Goal: Transaction & Acquisition: Download file/media

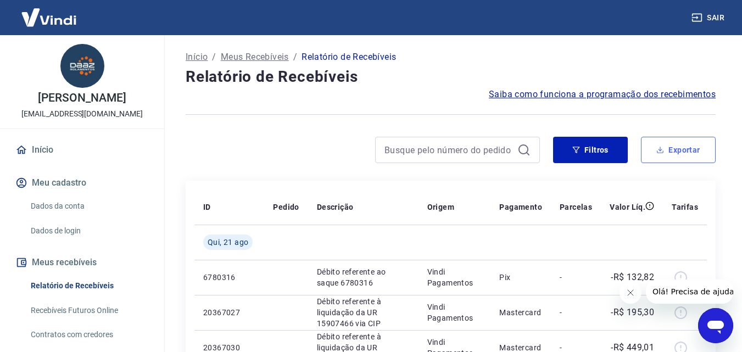
click at [672, 153] on button "Exportar" at bounding box center [678, 150] width 75 height 26
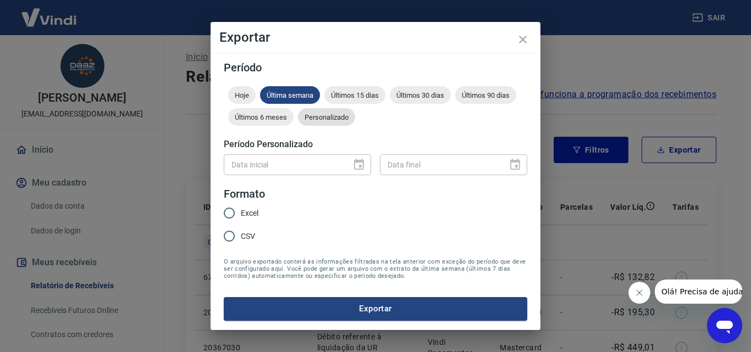
click at [321, 120] on span "Personalizado" at bounding box center [326, 117] width 57 height 8
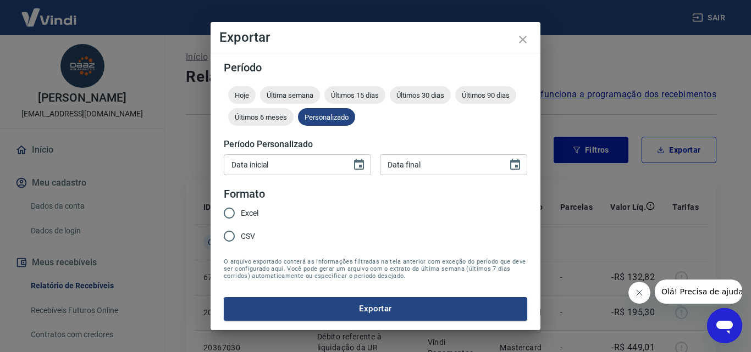
type input "DD/MM/YYYY"
click at [327, 168] on input "DD/MM/YYYY" at bounding box center [284, 164] width 120 height 20
click at [358, 165] on icon "Choose date" at bounding box center [358, 164] width 13 height 13
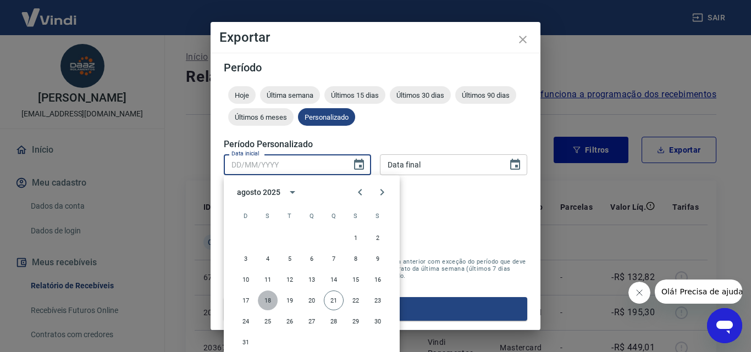
click at [271, 304] on button "18" at bounding box center [268, 301] width 20 height 20
type input "[DATE]"
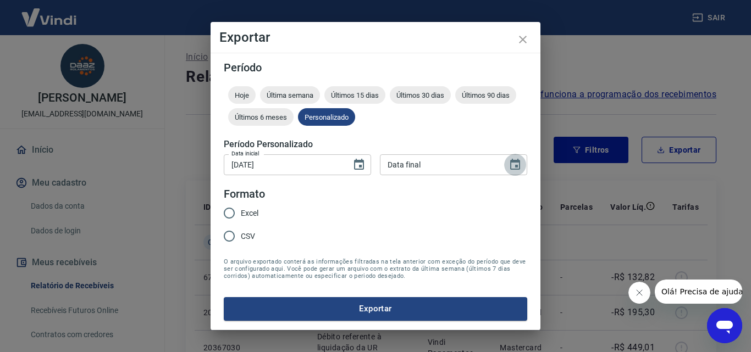
click at [517, 168] on icon "Choose date" at bounding box center [515, 164] width 10 height 11
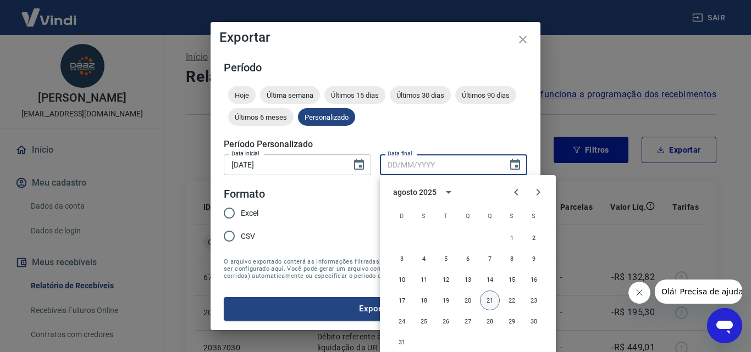
click at [484, 298] on button "21" at bounding box center [490, 301] width 20 height 20
type input "[DATE]"
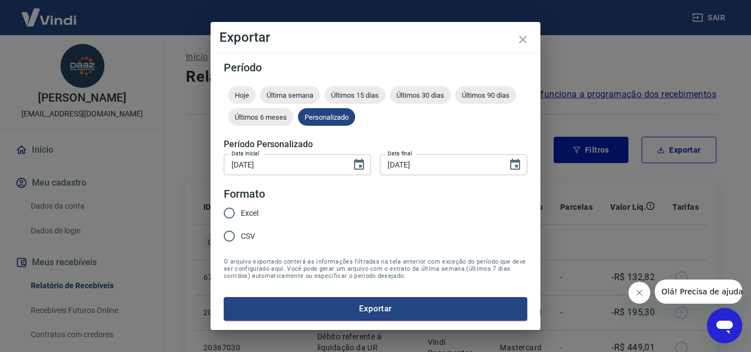
click at [229, 216] on input "Excel" at bounding box center [229, 213] width 23 height 23
radio input "true"
click at [392, 313] on button "Exportar" at bounding box center [375, 308] width 303 height 23
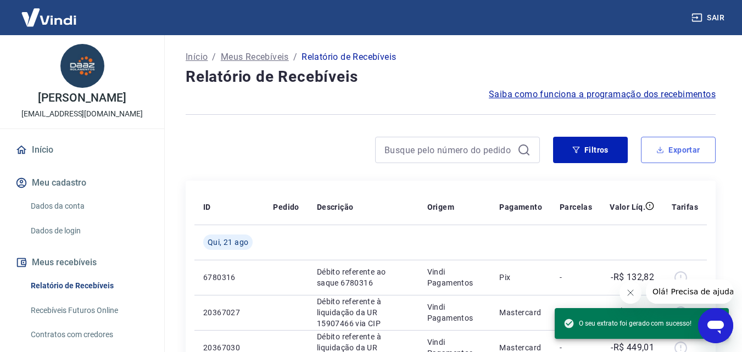
click at [685, 143] on button "Exportar" at bounding box center [678, 150] width 75 height 26
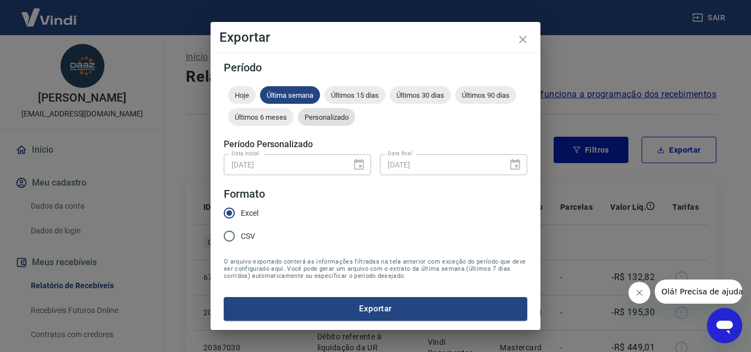
click at [332, 118] on span "Personalizado" at bounding box center [326, 117] width 57 height 8
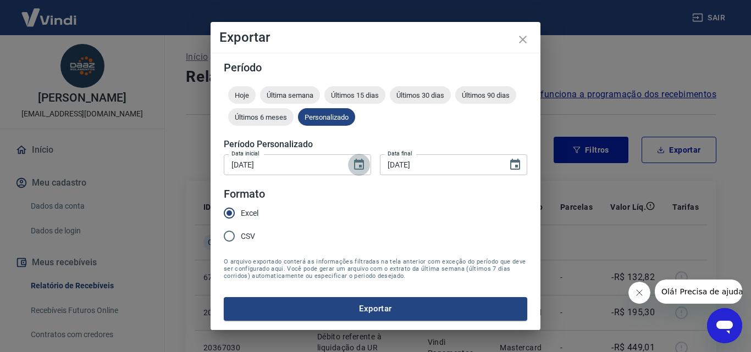
click at [351, 164] on button "Choose date, selected date is 18 de ago de 2025" at bounding box center [359, 165] width 22 height 22
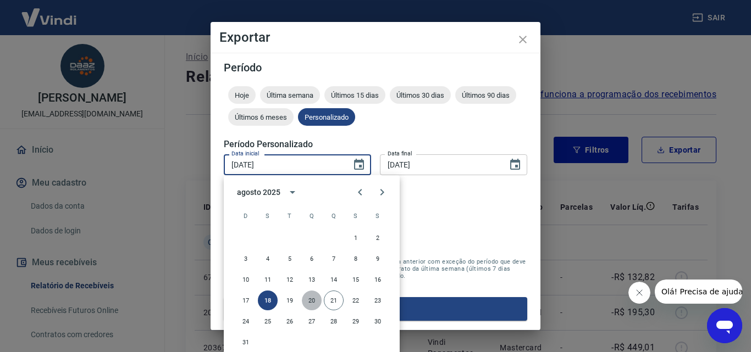
click at [306, 303] on button "20" at bounding box center [312, 301] width 20 height 20
type input "[DATE]"
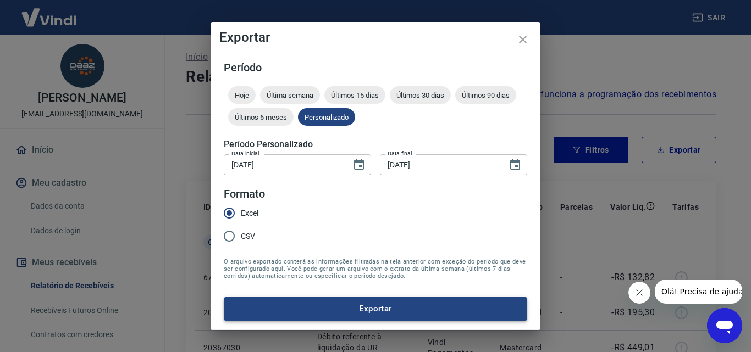
click at [393, 312] on button "Exportar" at bounding box center [375, 308] width 303 height 23
